Goal: Task Accomplishment & Management: Manage account settings

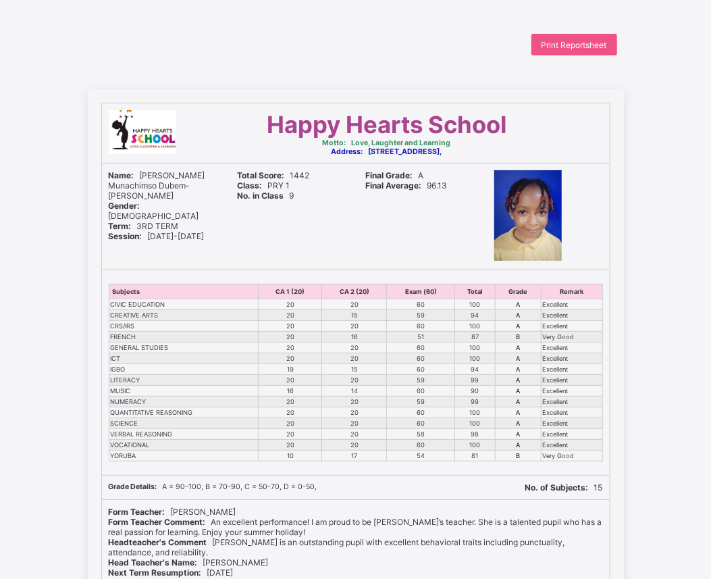
click at [387, 288] on th "CA 2 (20)" at bounding box center [354, 291] width 65 height 15
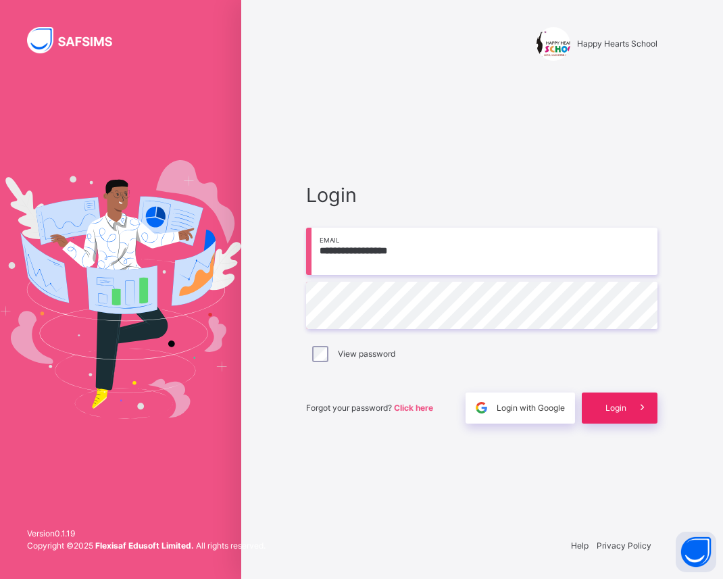
click at [616, 410] on span "Login" at bounding box center [615, 408] width 21 height 12
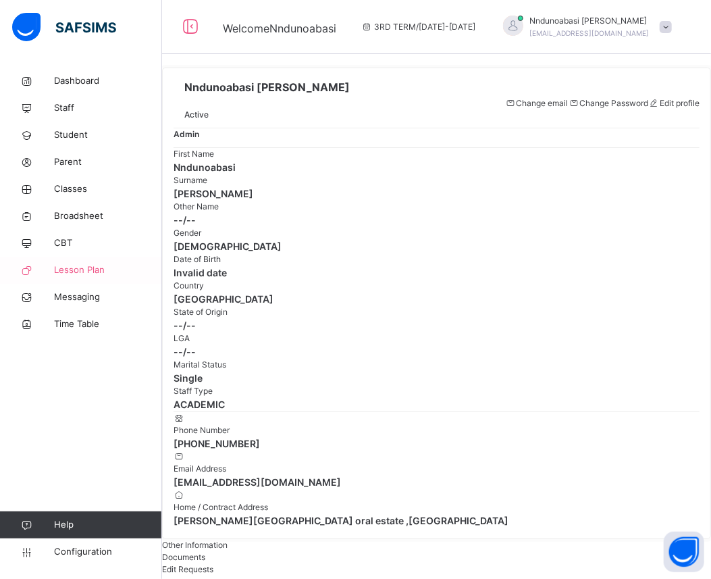
click at [119, 276] on span "Lesson Plan" at bounding box center [108, 270] width 108 height 14
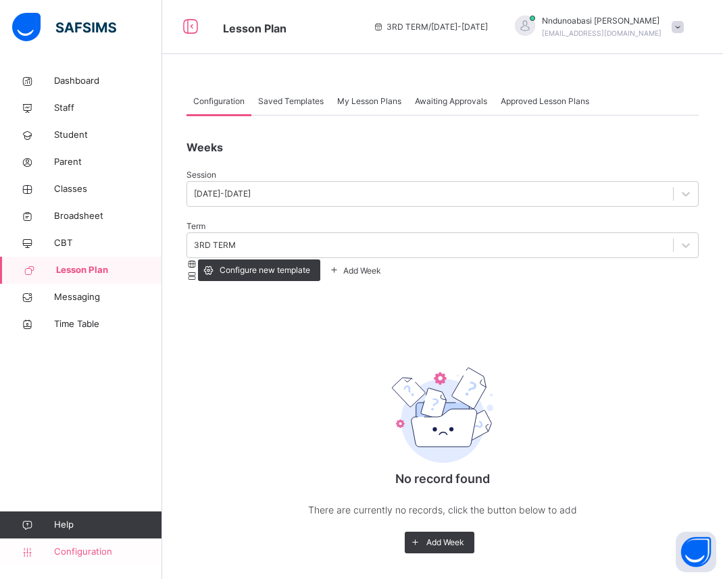
click at [92, 550] on span "Configuration" at bounding box center [107, 552] width 107 height 14
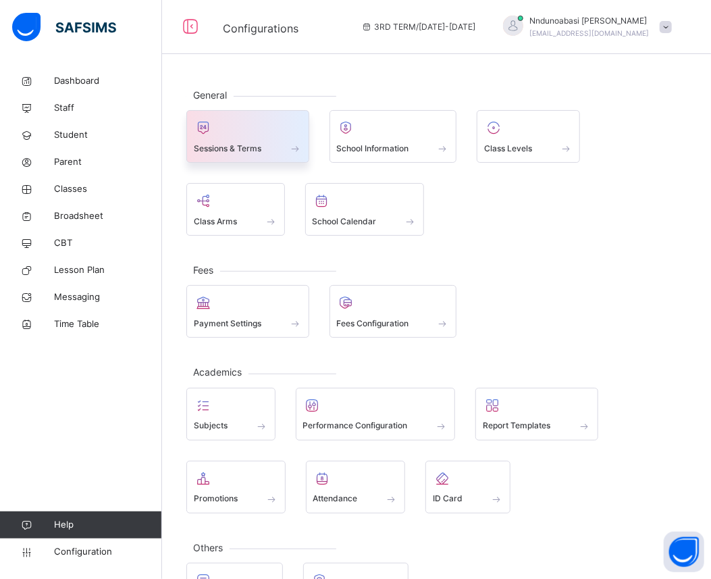
click at [267, 144] on div "Sessions & Terms" at bounding box center [248, 148] width 108 height 14
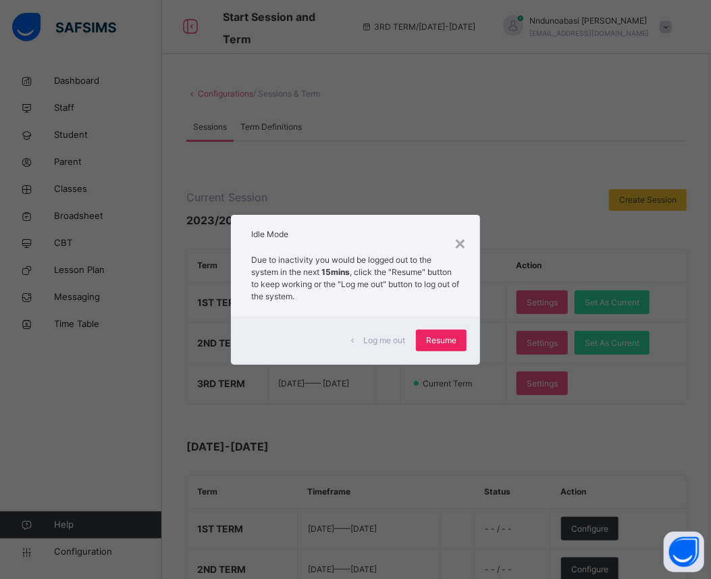
click at [443, 347] on div "Resume" at bounding box center [441, 341] width 51 height 22
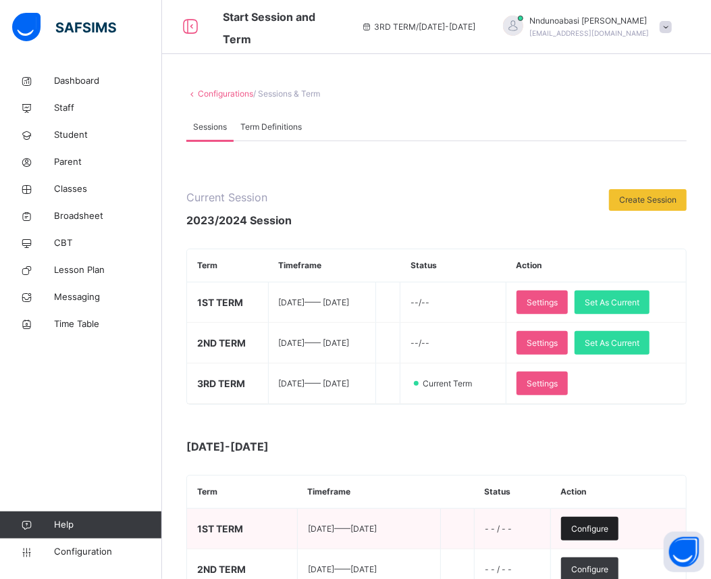
click at [619, 522] on div "Configure" at bounding box center [589, 529] width 57 height 24
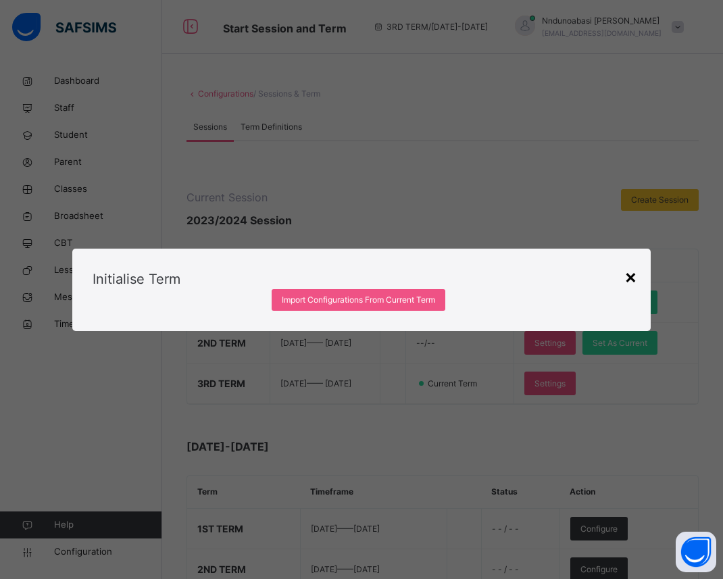
click at [632, 262] on div "×" at bounding box center [630, 276] width 13 height 28
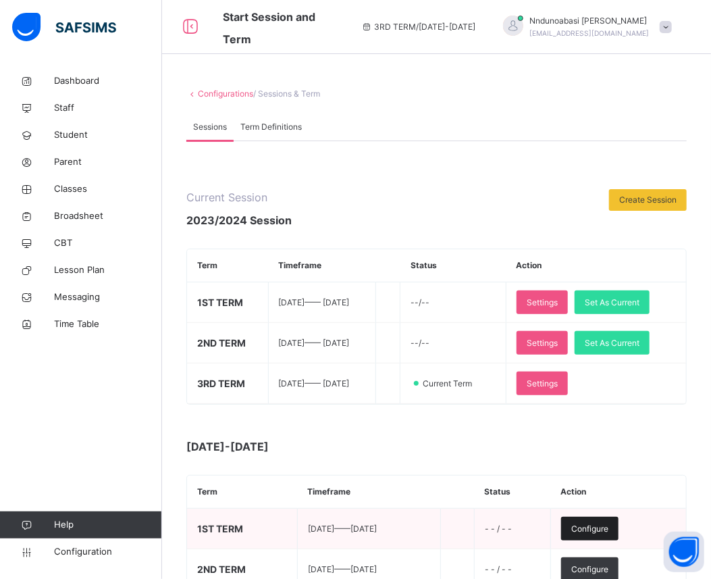
click at [600, 531] on span "Configure" at bounding box center [590, 529] width 37 height 12
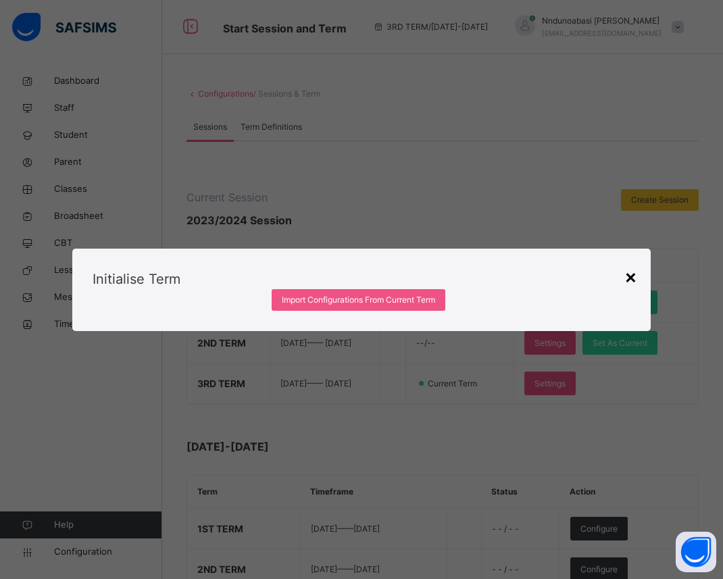
click at [626, 262] on div "×" at bounding box center [630, 276] width 13 height 28
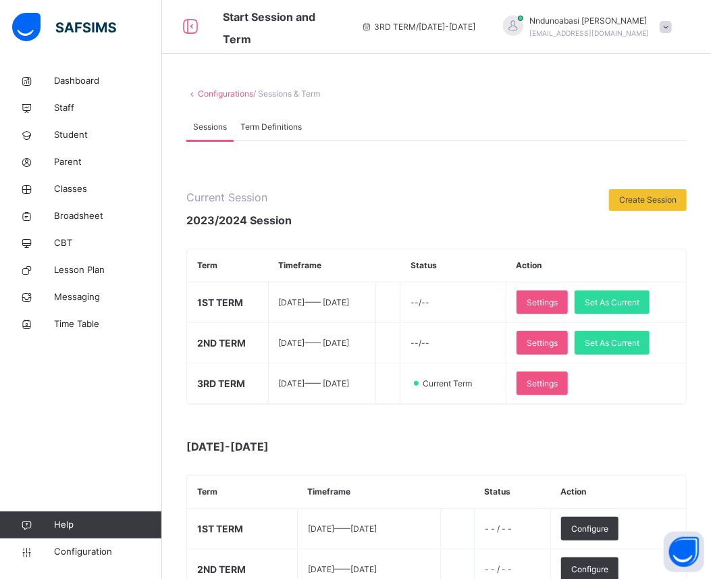
scroll to position [507, 0]
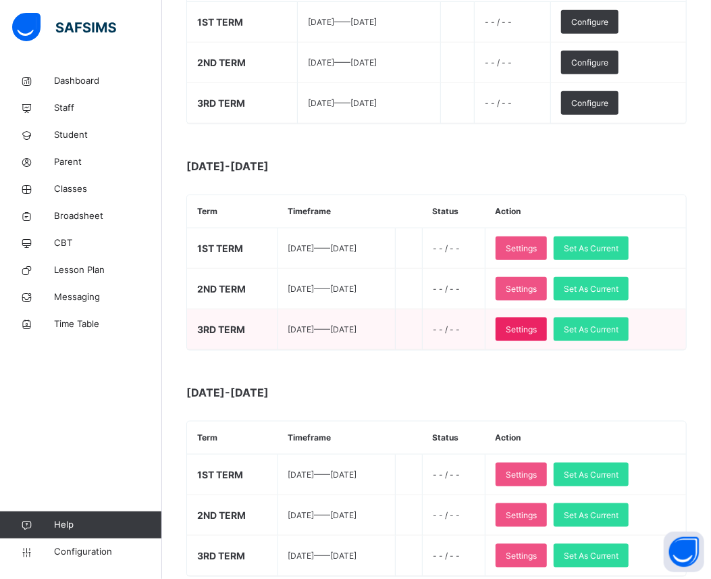
click at [537, 334] on span "Settings" at bounding box center [521, 330] width 31 height 12
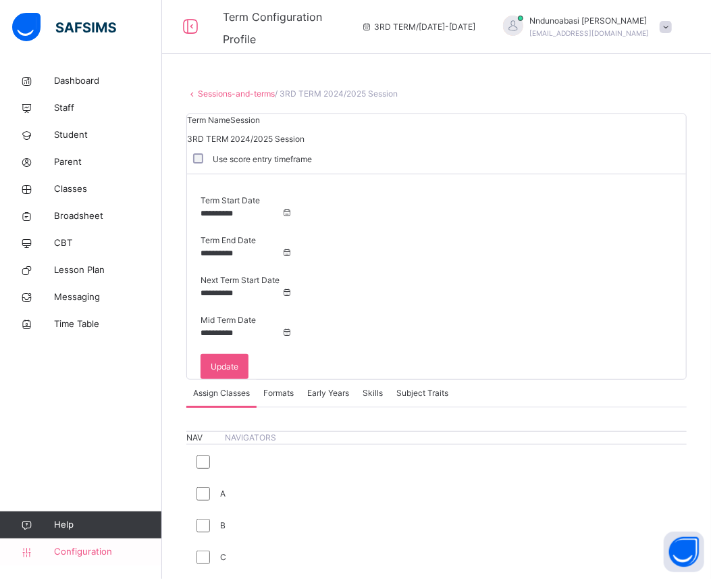
click at [97, 554] on span "Configuration" at bounding box center [107, 552] width 107 height 14
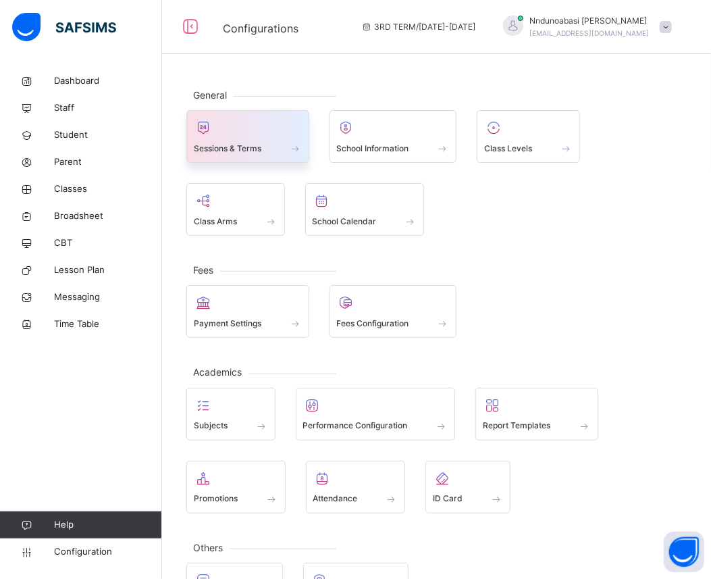
click at [274, 145] on div "Sessions & Terms" at bounding box center [248, 148] width 108 height 14
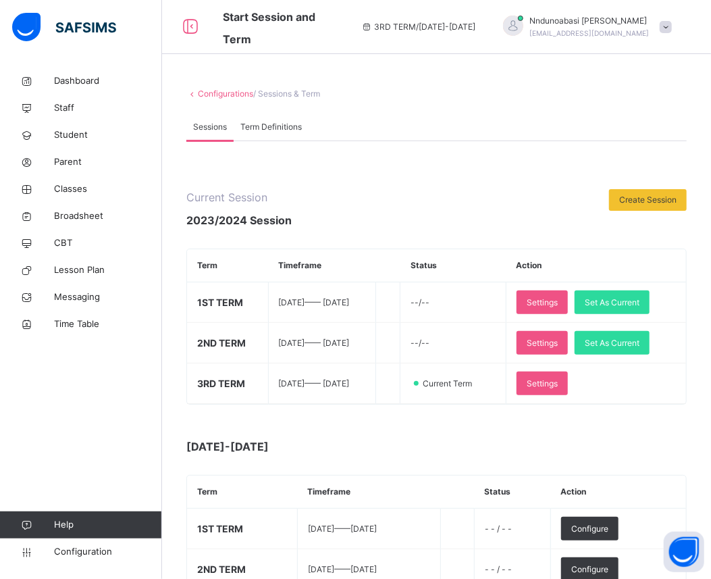
scroll to position [507, 0]
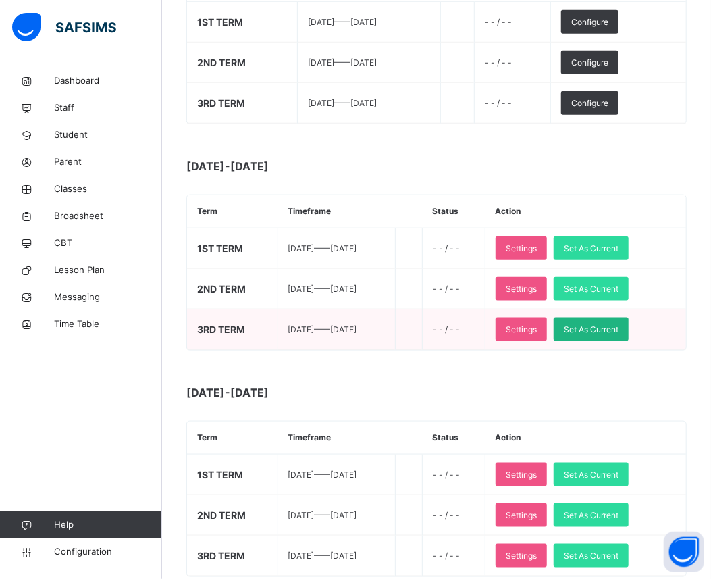
click at [613, 325] on span "Set As Current" at bounding box center [591, 330] width 55 height 12
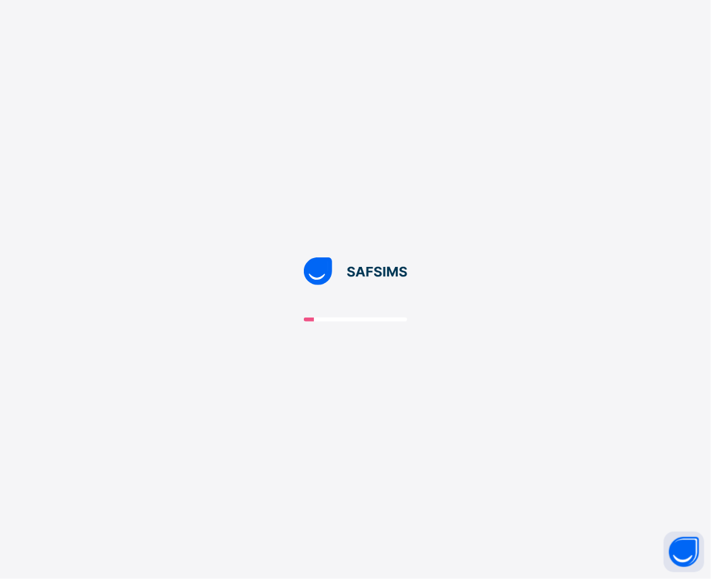
scroll to position [0, 0]
